Goal: Check status: Check status

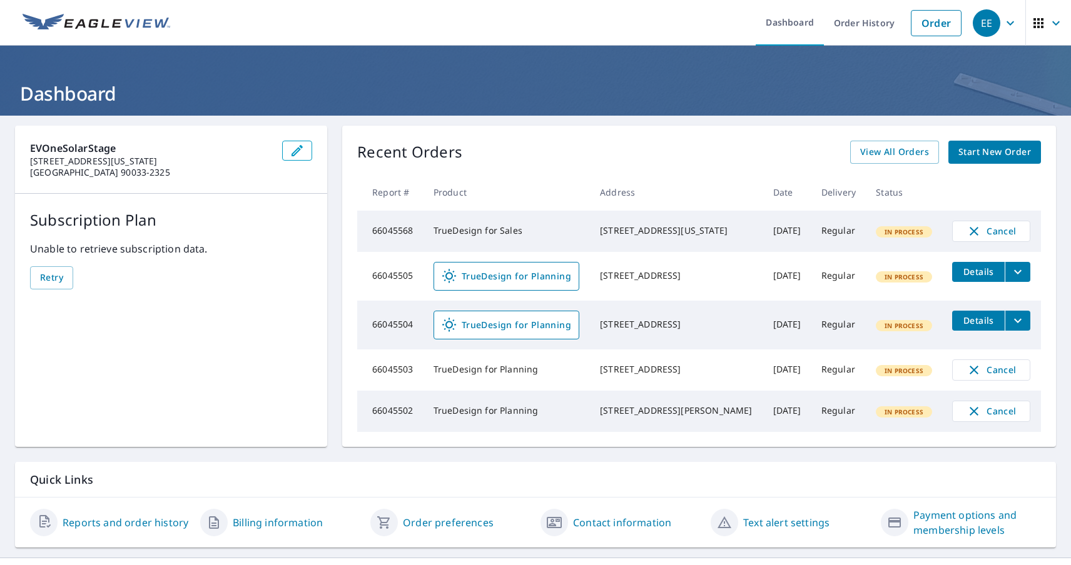
click at [987, 23] on div "EE" at bounding box center [986, 23] width 28 height 28
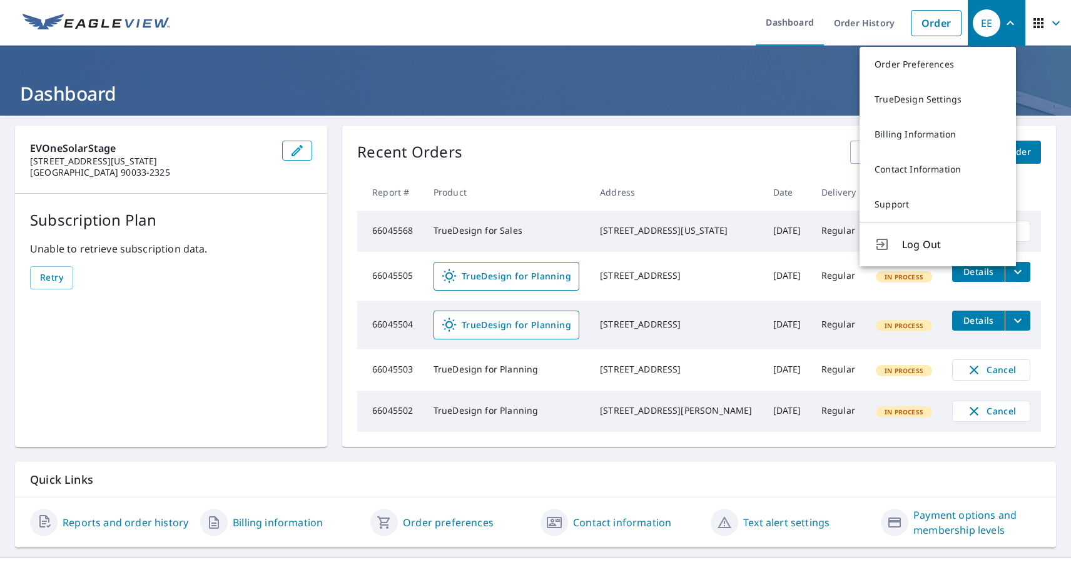
click at [1038, 23] on span "button" at bounding box center [1048, 23] width 35 height 30
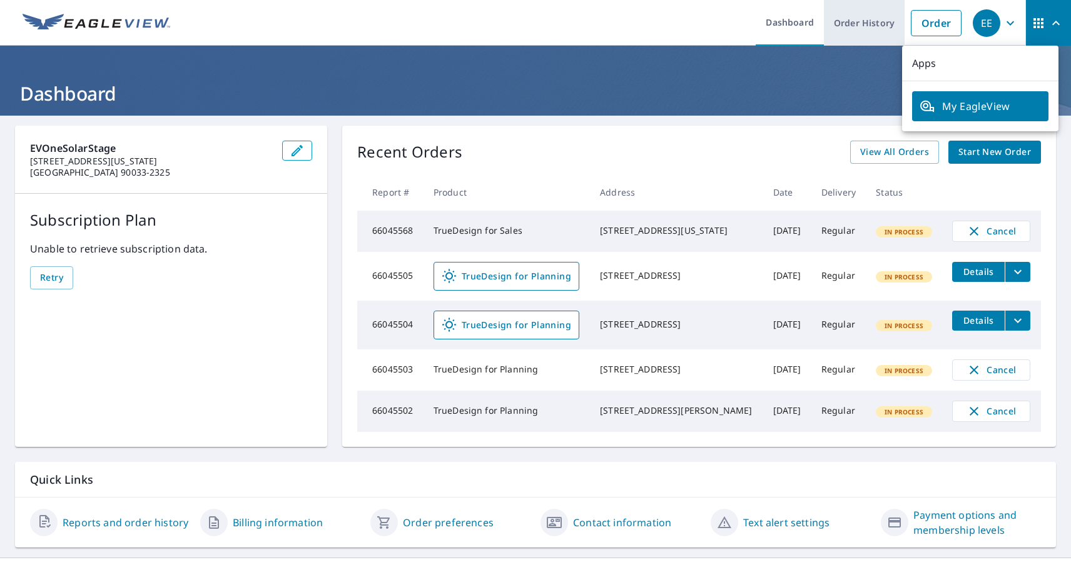
click at [855, 23] on link "Order History" at bounding box center [864, 23] width 81 height 46
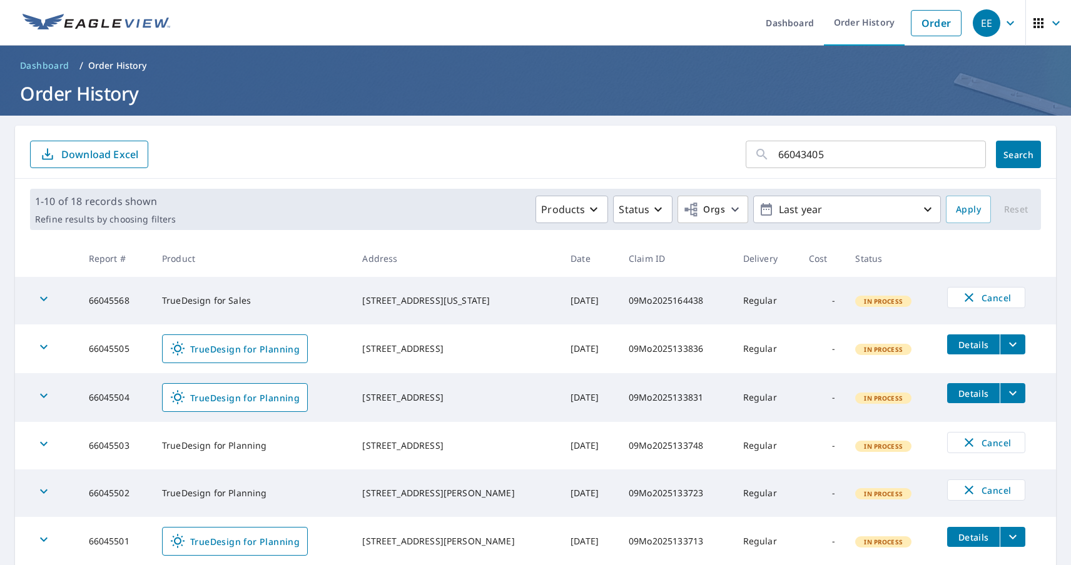
click at [1009, 154] on span "Search" at bounding box center [1018, 155] width 25 height 12
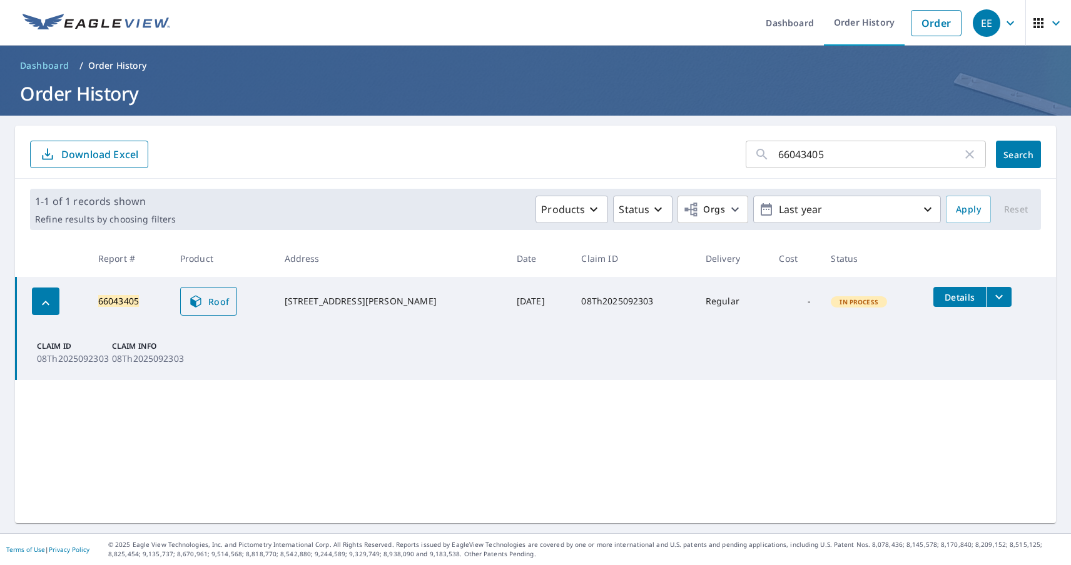
click at [214, 301] on span "Roof" at bounding box center [208, 301] width 41 height 15
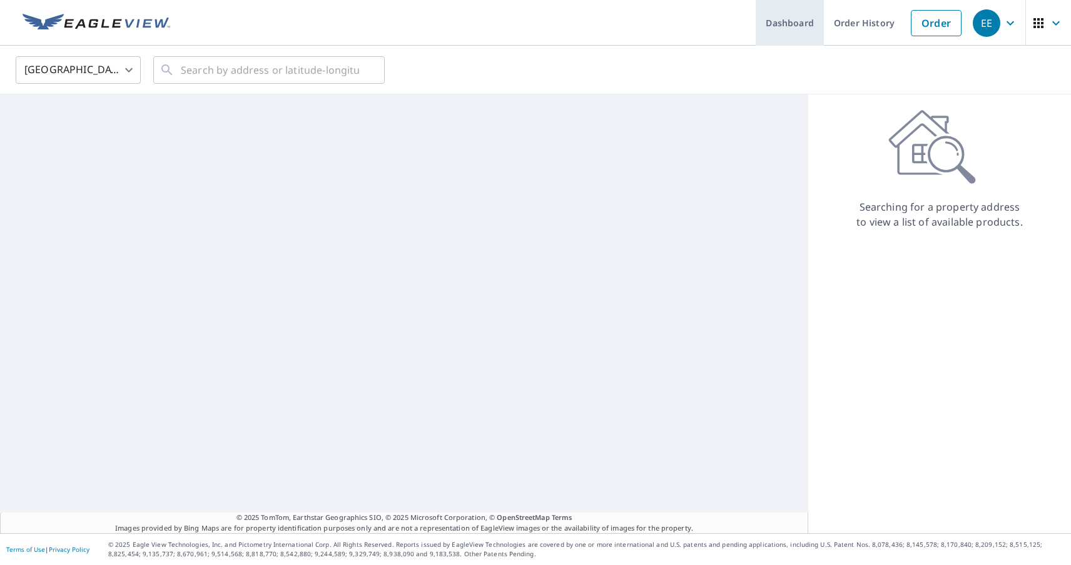
click at [782, 23] on link "Dashboard" at bounding box center [789, 23] width 68 height 46
